Goal: Check status: Check status

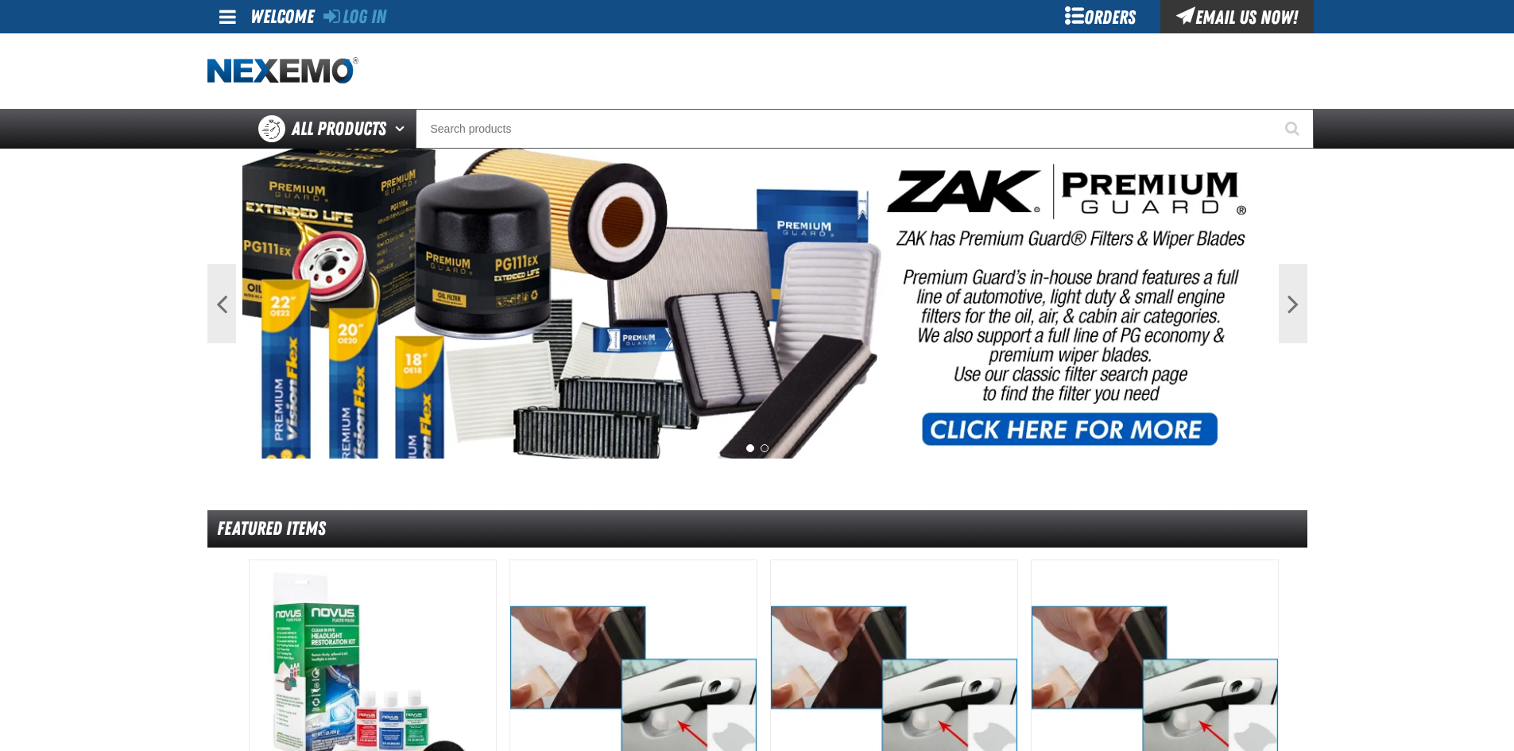
click at [1112, 25] on div "Orders" at bounding box center [1100, 16] width 119 height 33
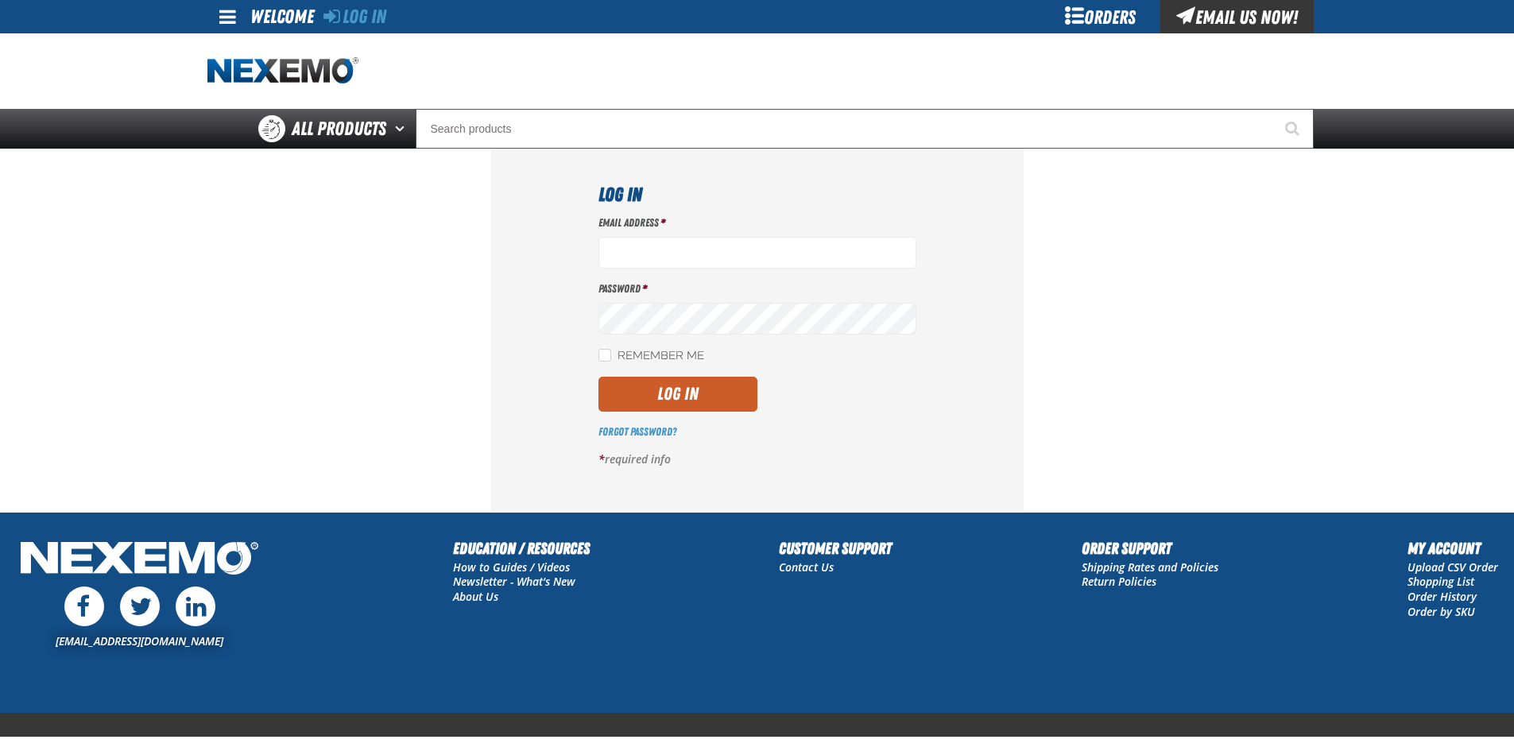
type input "mdravis@vtaig.com"
click at [654, 371] on div "Email Address * mdravis@vtaig.com Password * Remember Me Log In *" at bounding box center [757, 347] width 318 height 264
click at [658, 384] on button "Log In" at bounding box center [677, 394] width 159 height 35
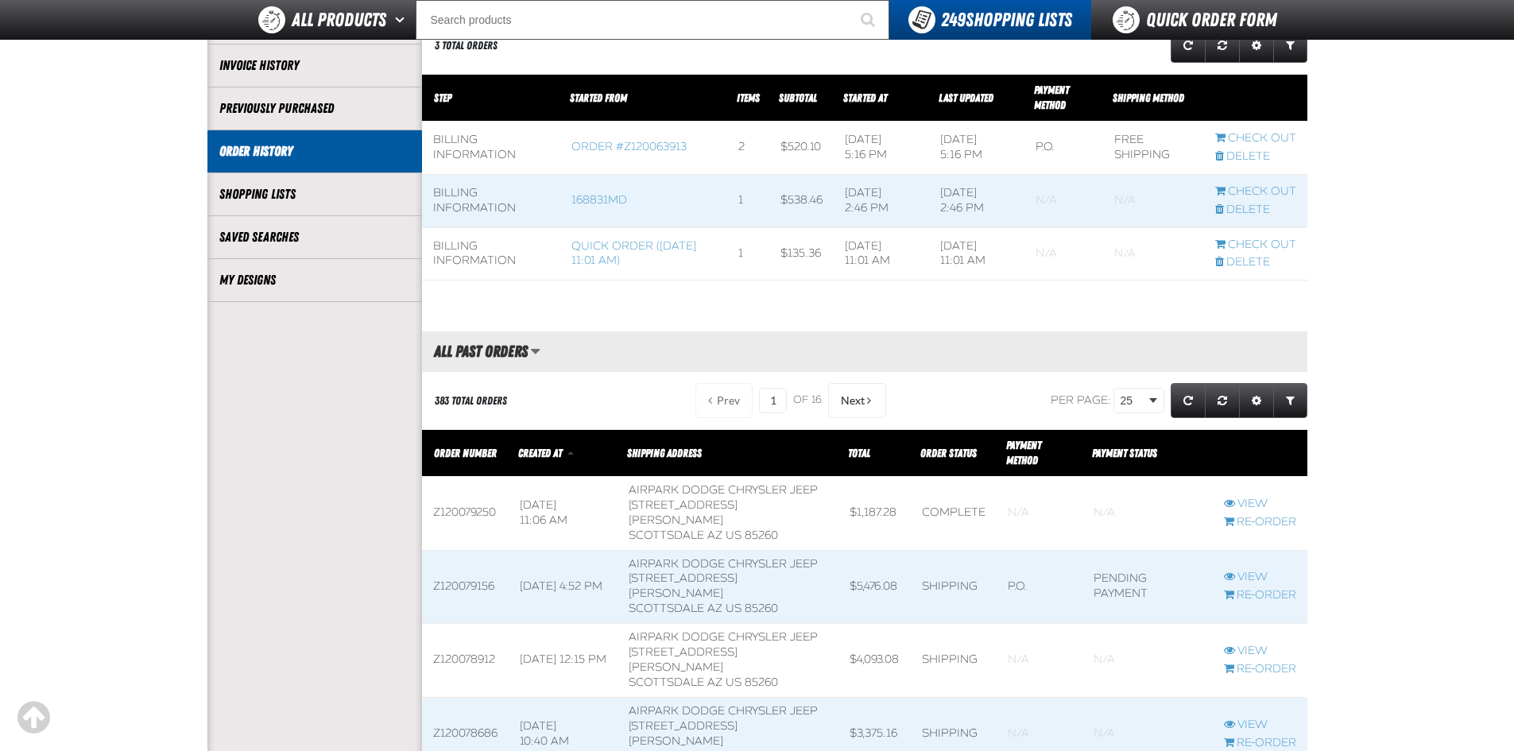
scroll to position [397, 0]
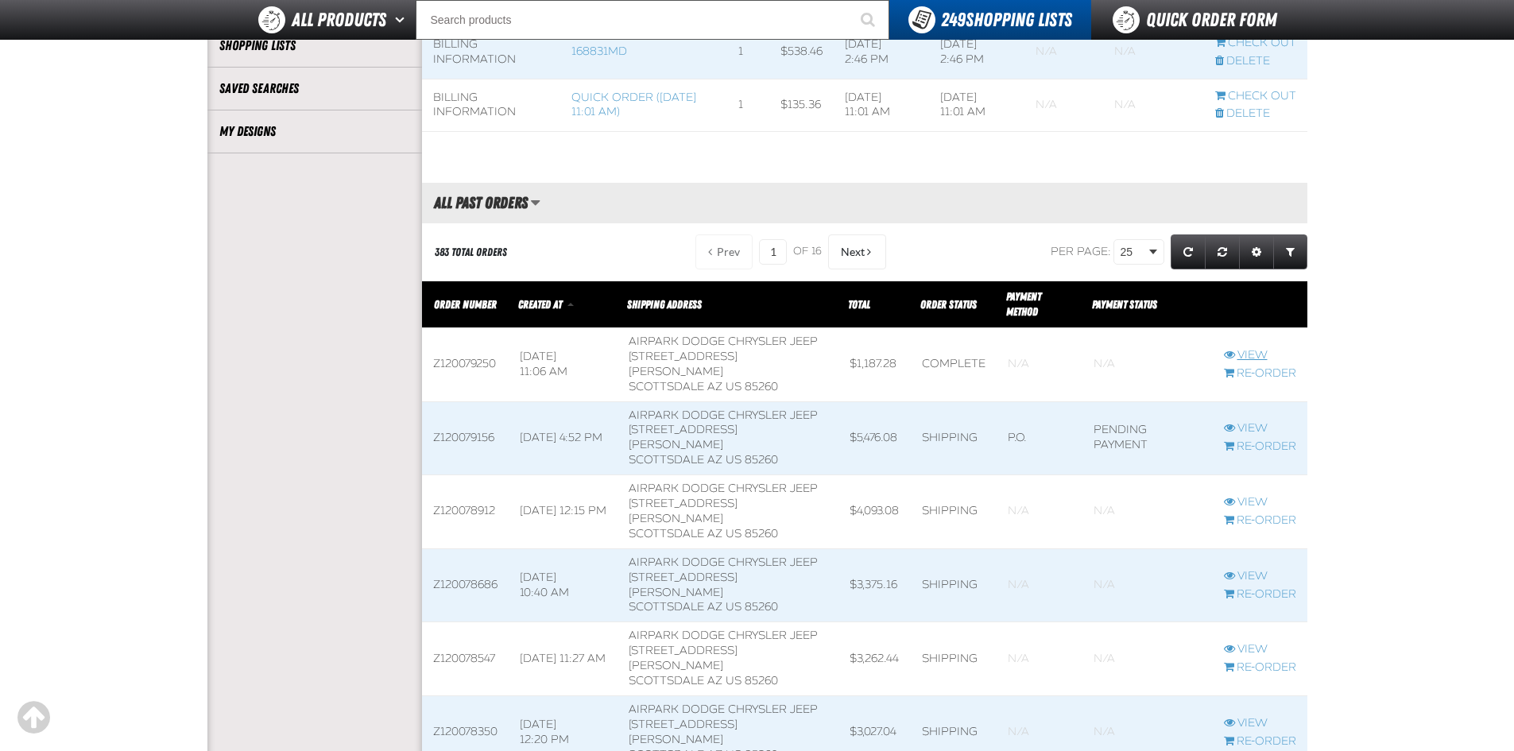
click at [1256, 352] on link "View" at bounding box center [1260, 355] width 72 height 15
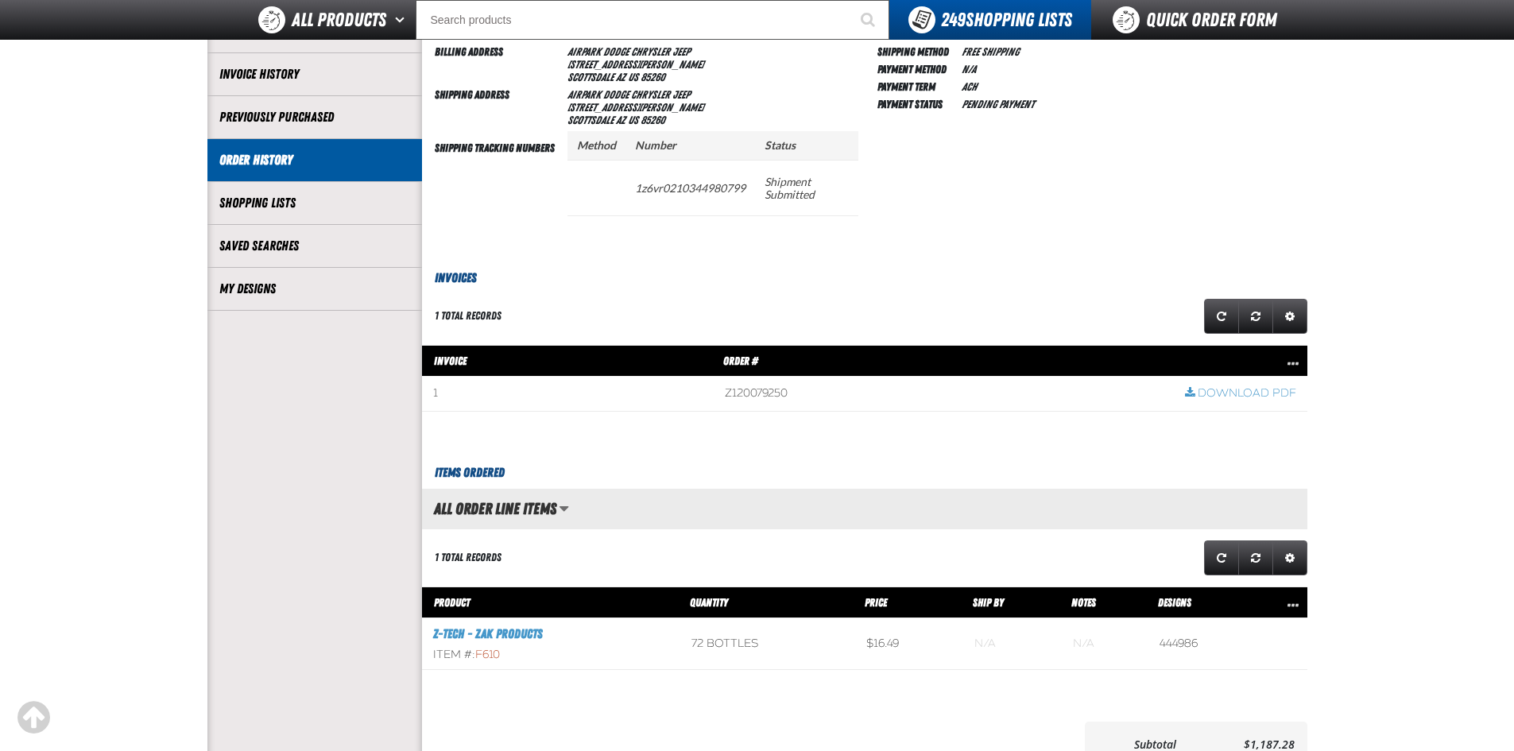
scroll to position [238, 0]
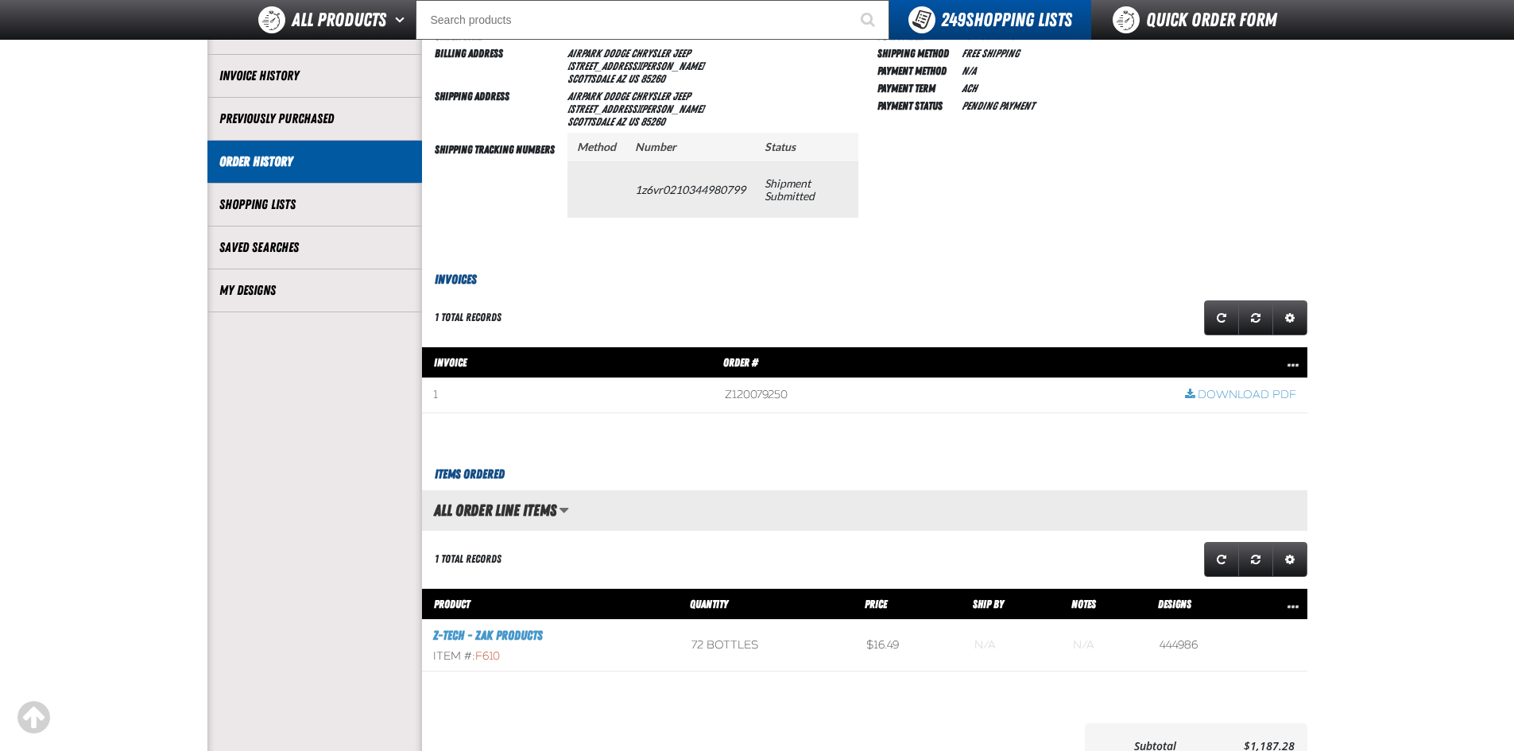
click at [697, 190] on td "1z6vr0210344980799" at bounding box center [691, 189] width 130 height 56
copy td "1z6vr0210344980799"
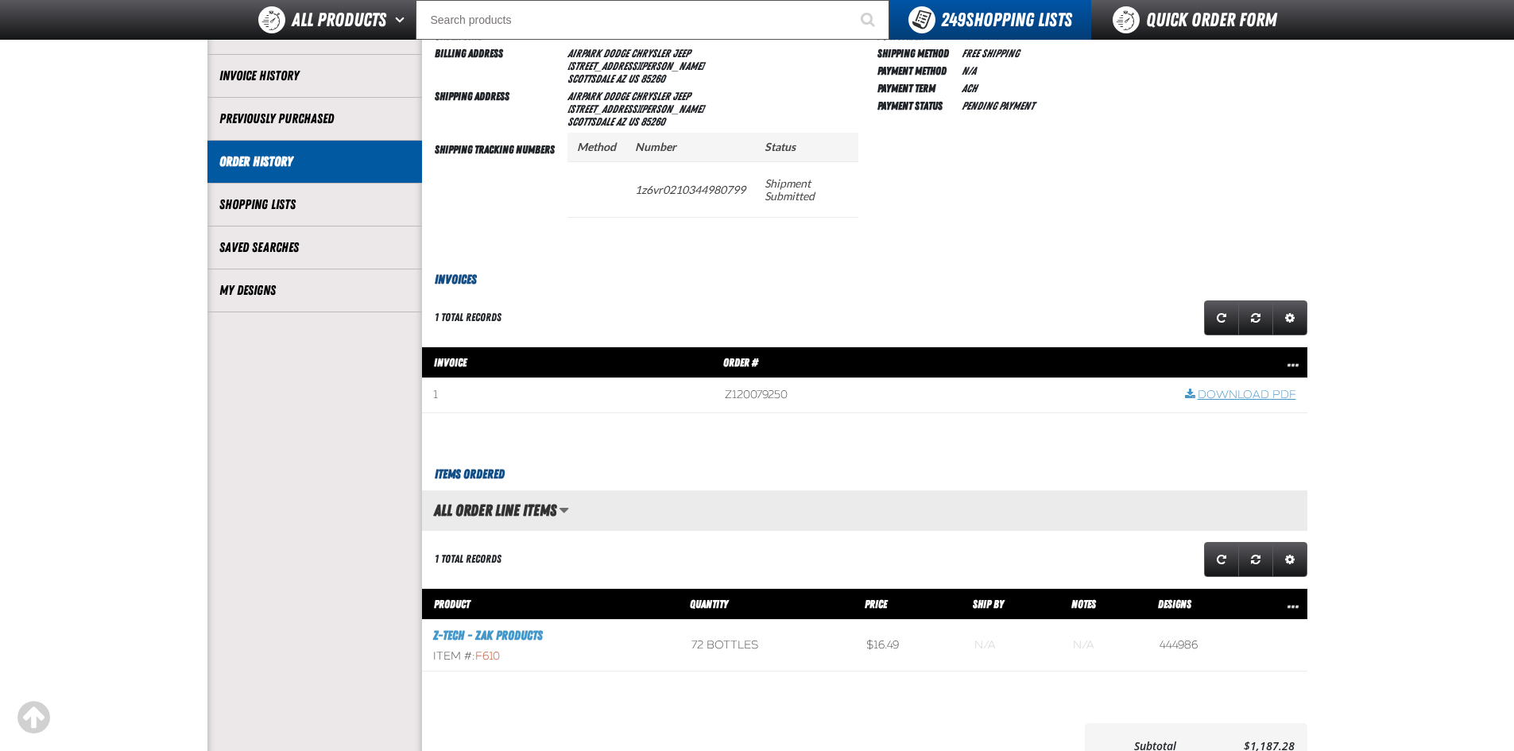
click at [1253, 397] on link "Download PDF" at bounding box center [1240, 395] width 111 height 15
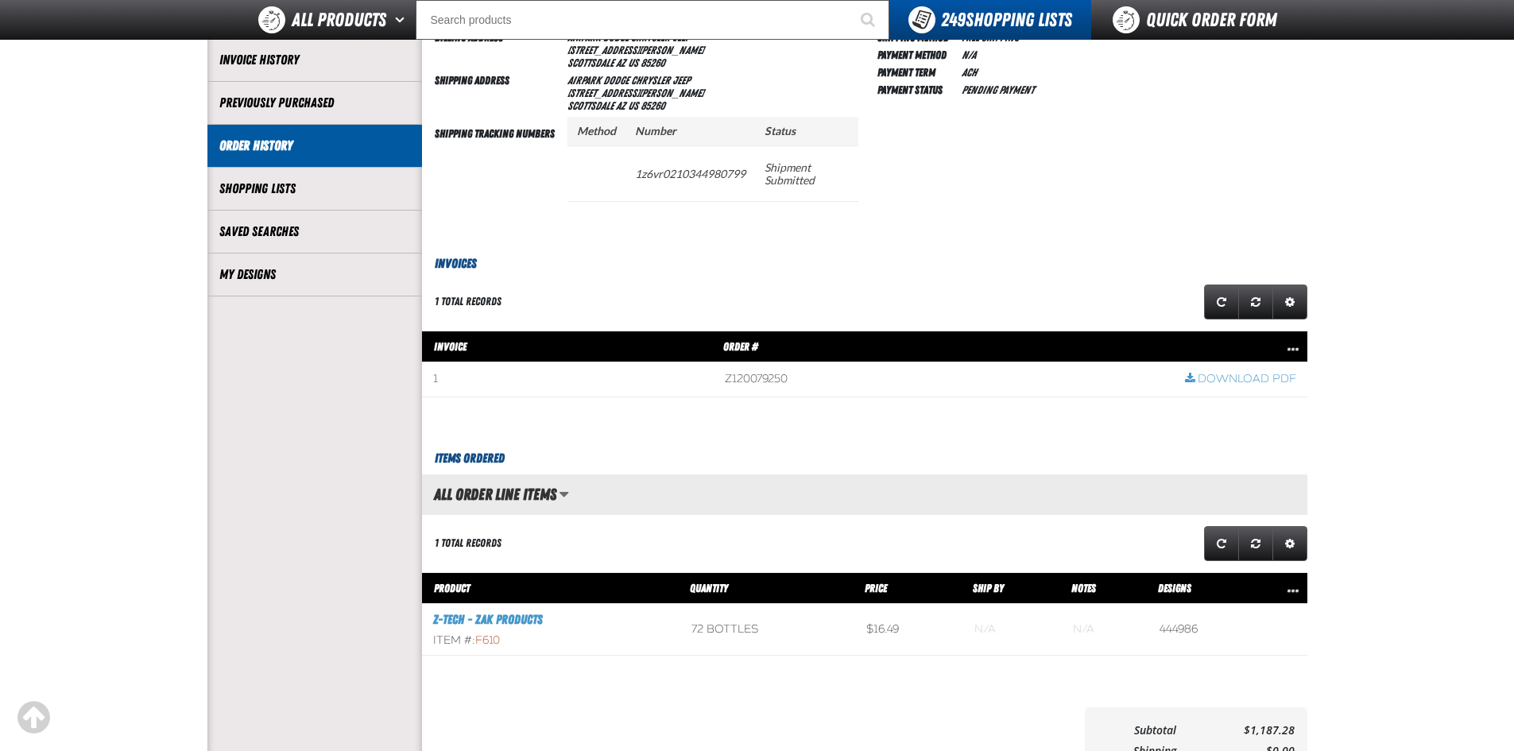
scroll to position [397, 0]
